Goal: Task Accomplishment & Management: Manage account settings

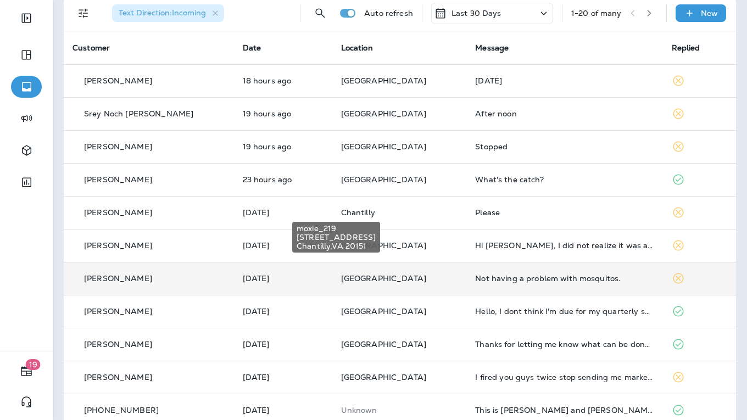
scroll to position [54, 0]
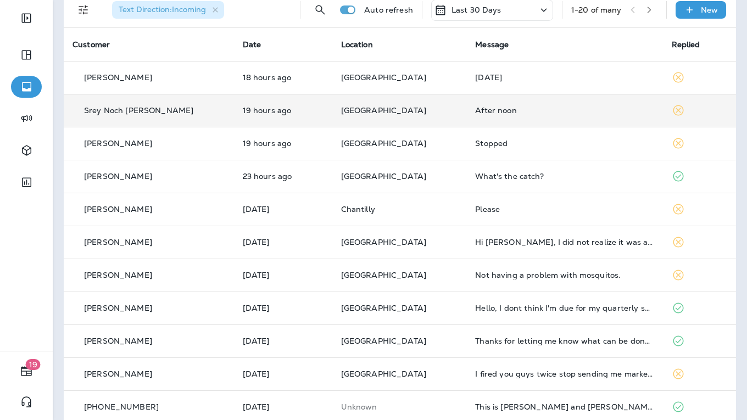
click at [466, 109] on td "After noon" at bounding box center [564, 110] width 196 height 33
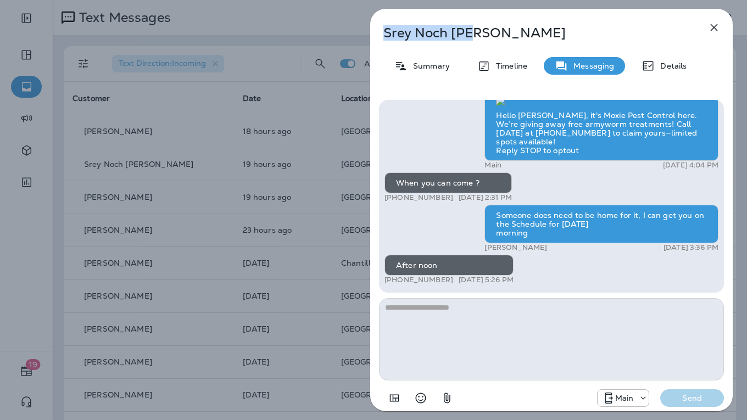
drag, startPoint x: 476, startPoint y: 35, endPoint x: 394, endPoint y: 37, distance: 81.9
click at [386, 38] on p "Srey Noch [PERSON_NAME]" at bounding box center [533, 32] width 300 height 15
copy p "Srey Noch [PERSON_NAME]"
click at [720, 26] on icon "button" at bounding box center [714, 27] width 13 height 13
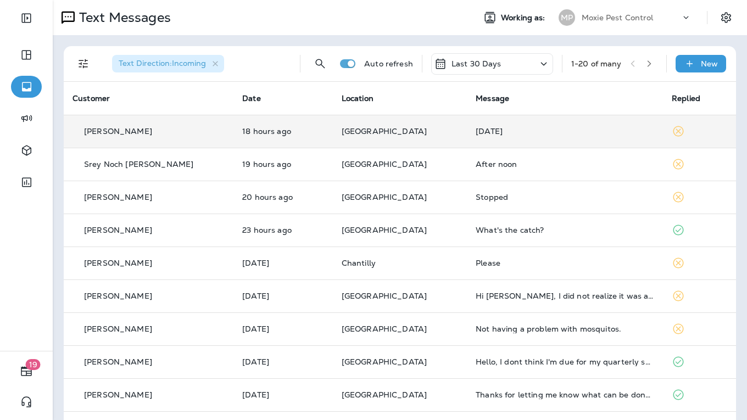
click at [188, 137] on td "[PERSON_NAME]" at bounding box center [149, 131] width 170 height 33
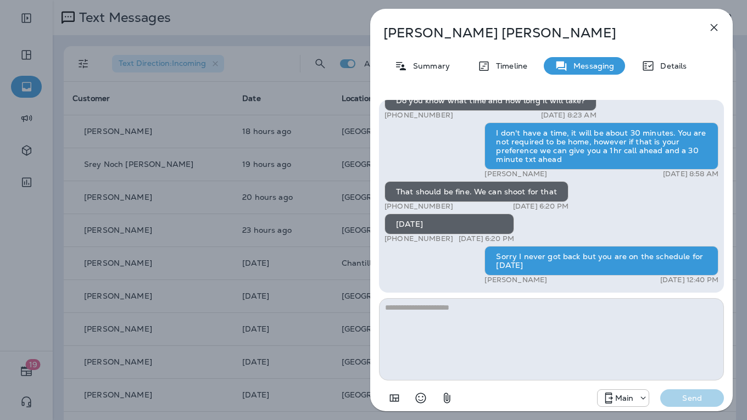
click at [714, 30] on icon "button" at bounding box center [714, 27] width 13 height 13
